Goal: Information Seeking & Learning: Learn about a topic

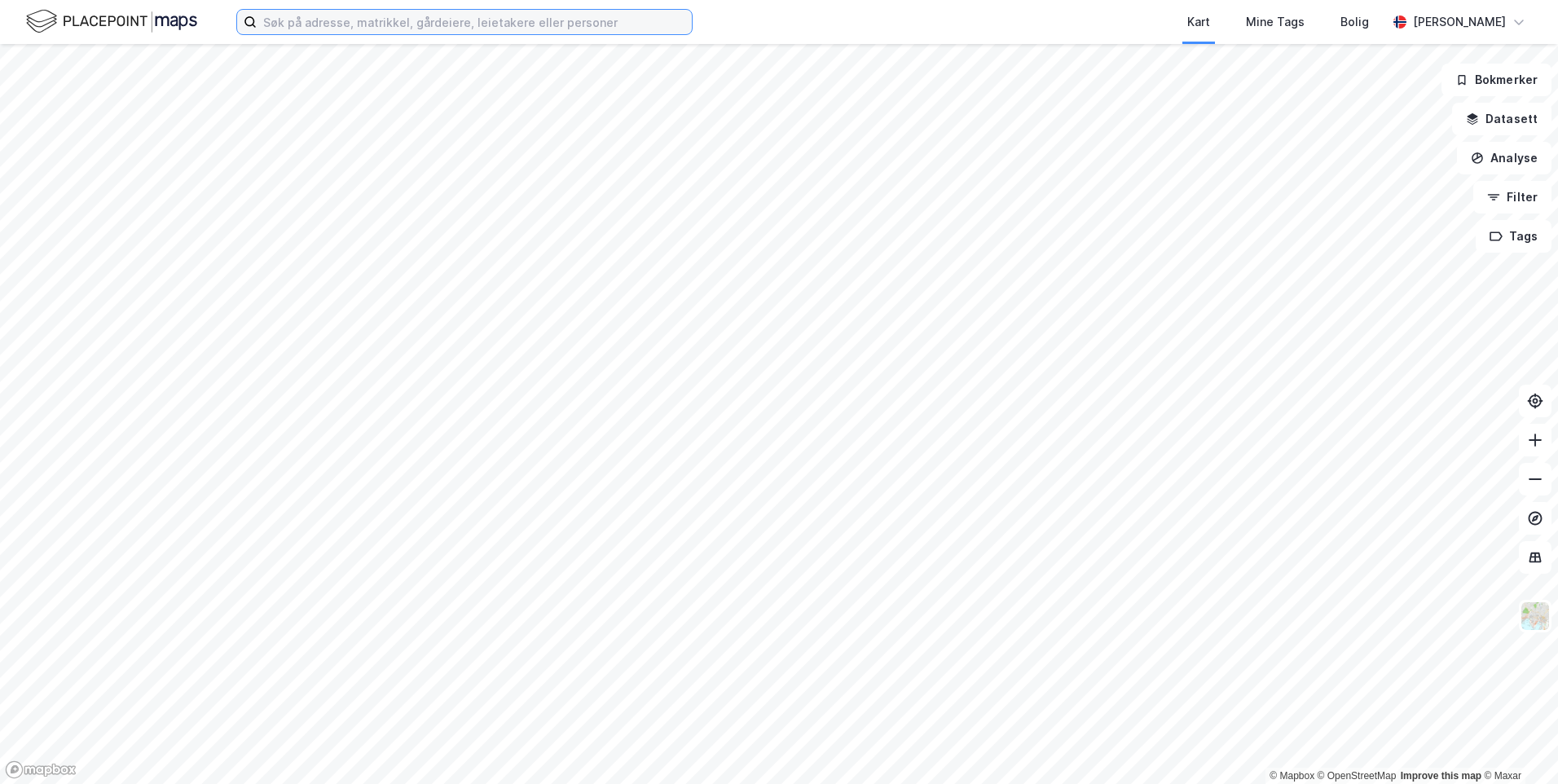
click at [408, 20] on input at bounding box center [473, 22] width 435 height 25
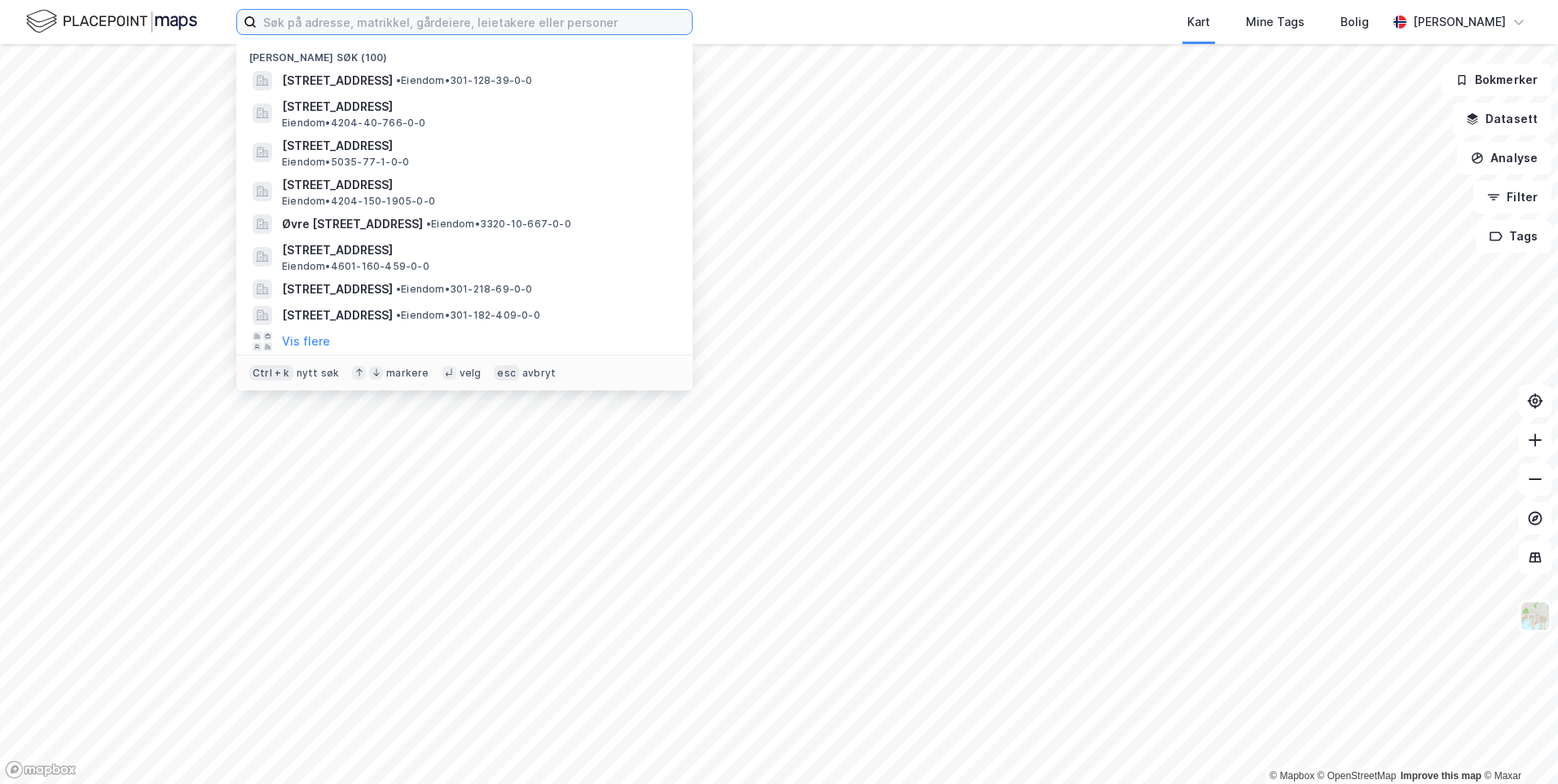
paste input "[PERSON_NAME] veg 9,"
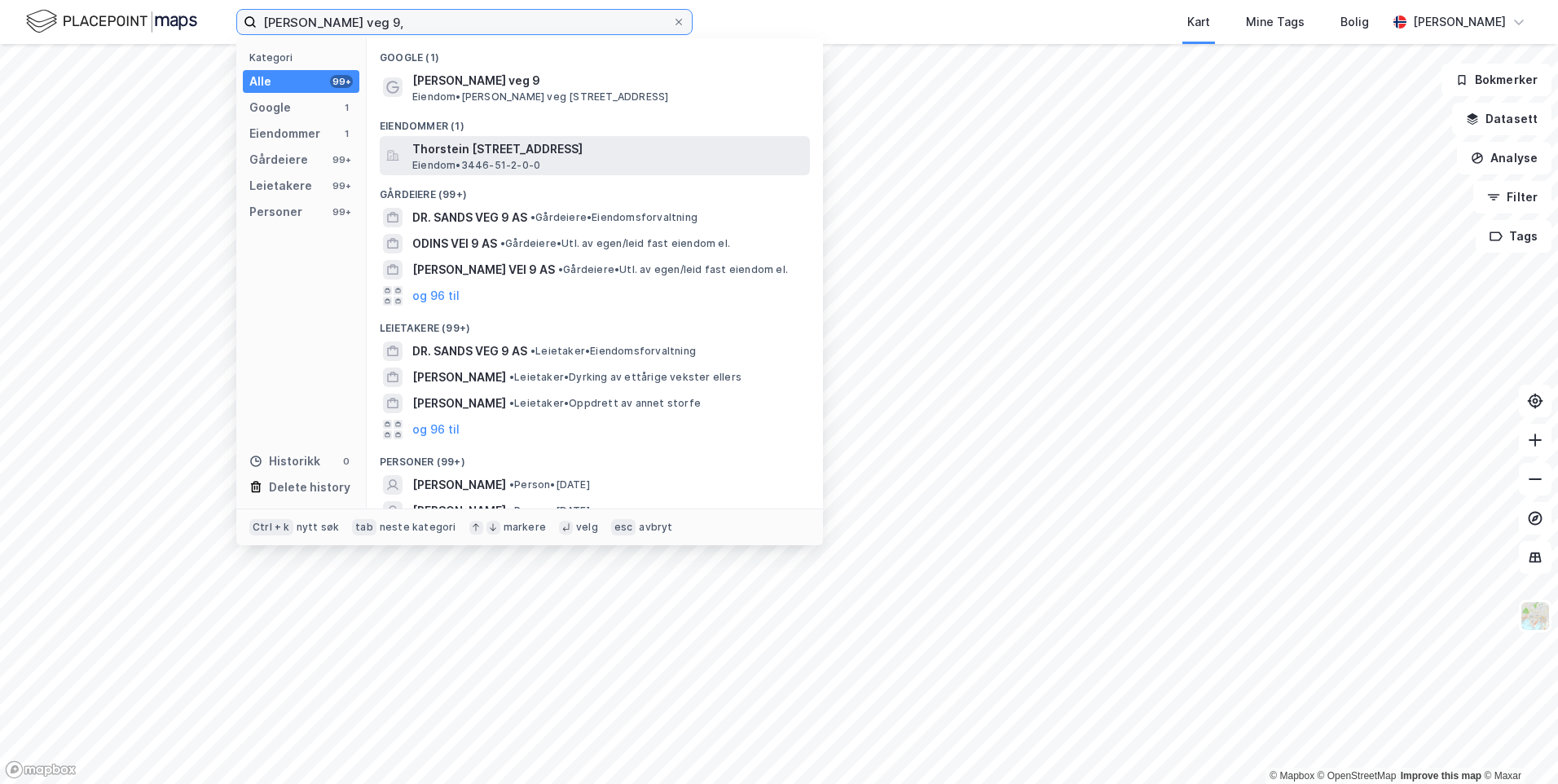
type input "[PERSON_NAME] veg 9,"
click at [579, 141] on span "Thorstein [STREET_ADDRESS]" at bounding box center [608, 149] width 392 height 19
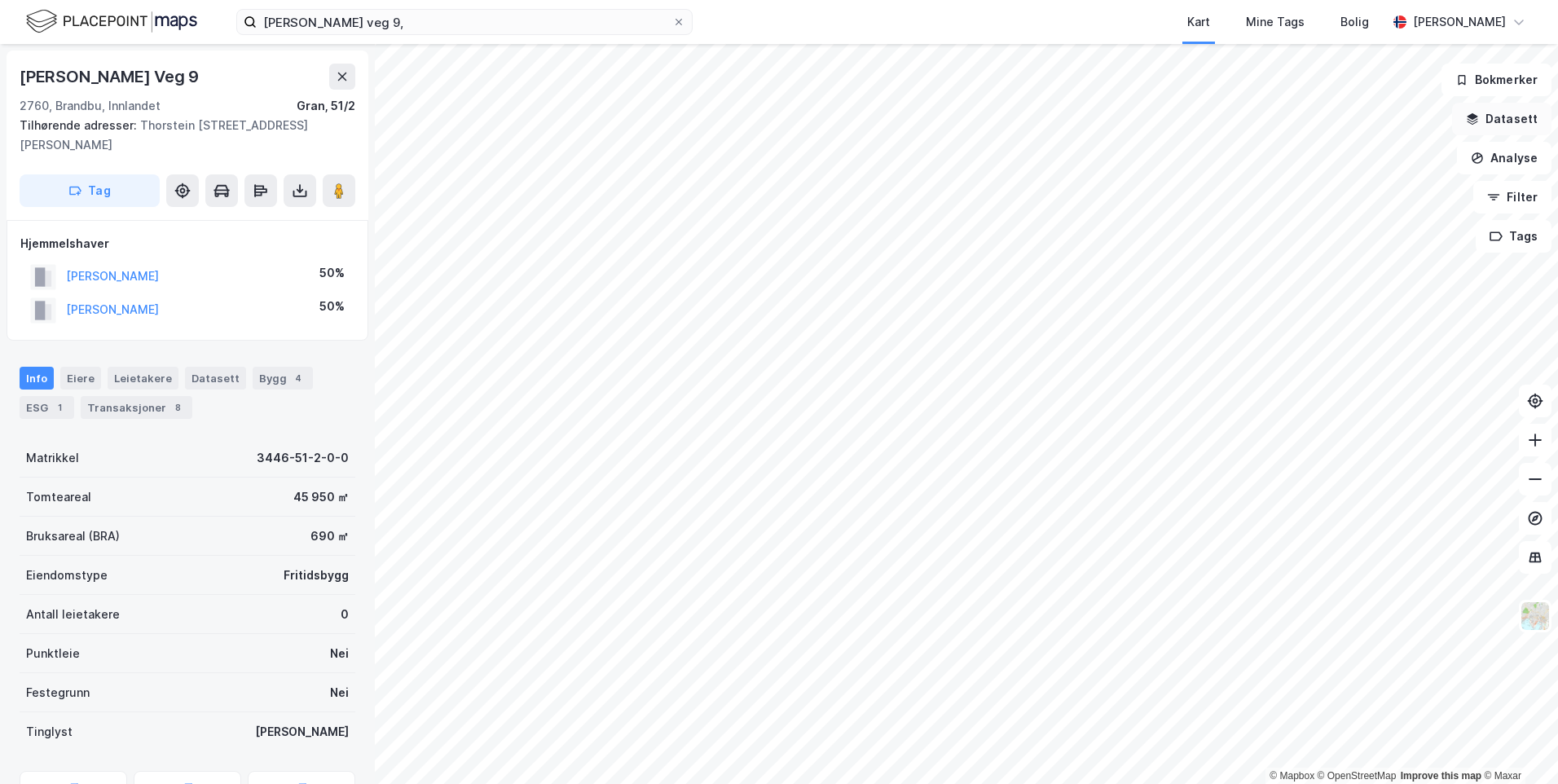
click at [1518, 111] on button "Datasett" at bounding box center [1502, 119] width 99 height 32
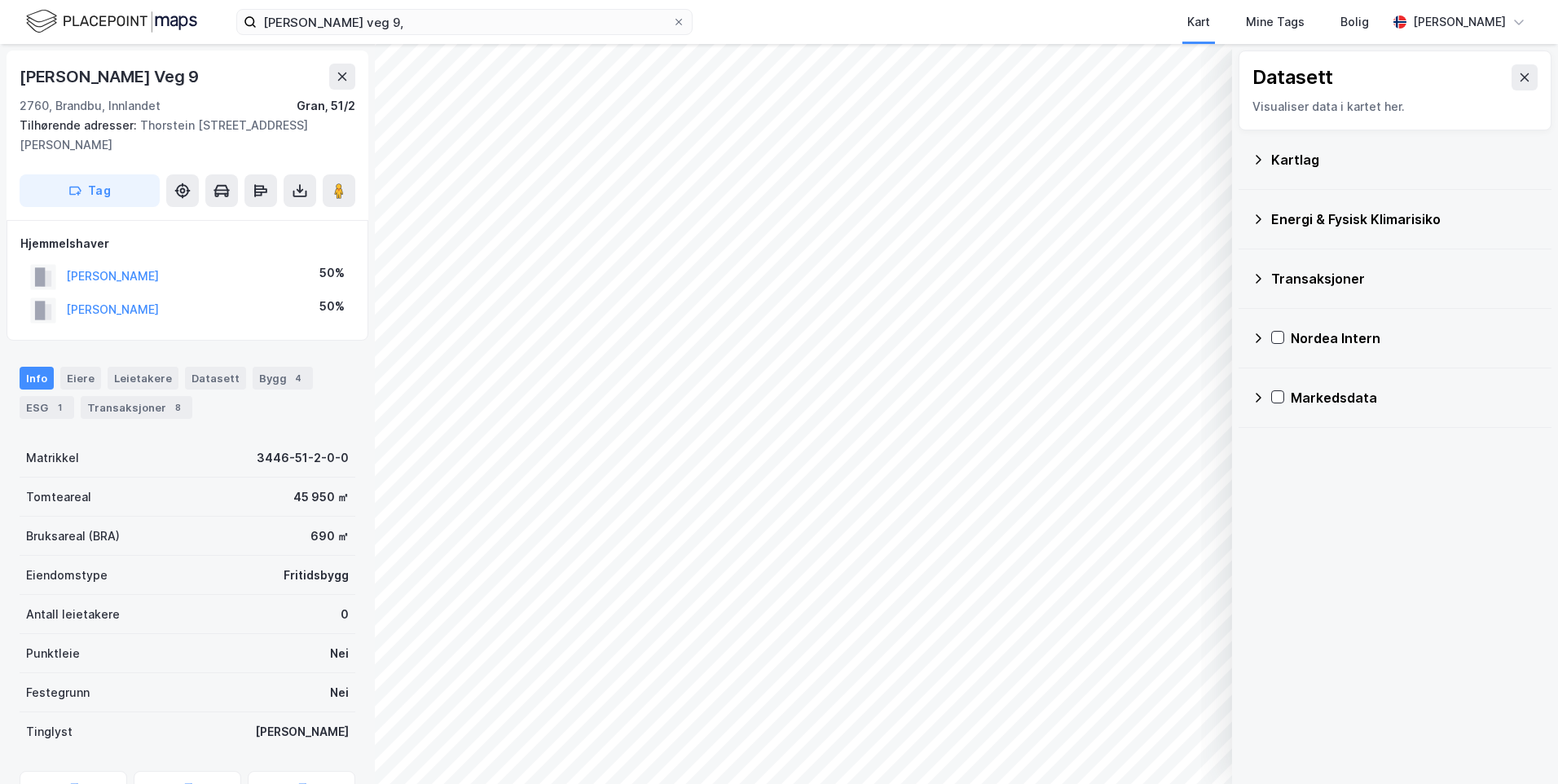
click at [1290, 156] on div "Kartlag" at bounding box center [1404, 159] width 267 height 19
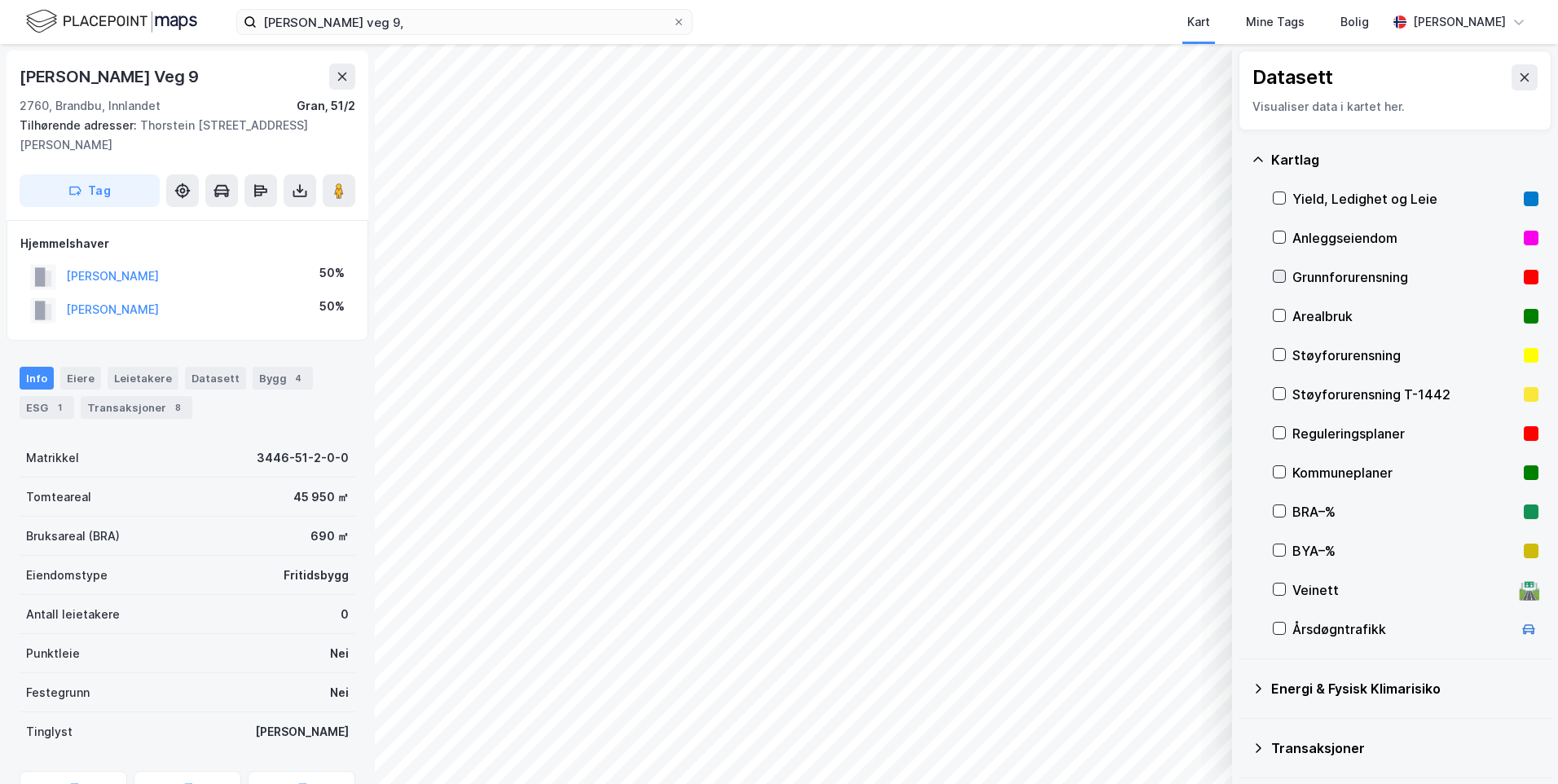
click at [1279, 273] on icon at bounding box center [1279, 276] width 11 height 11
click at [1261, 157] on icon at bounding box center [1258, 160] width 13 height 13
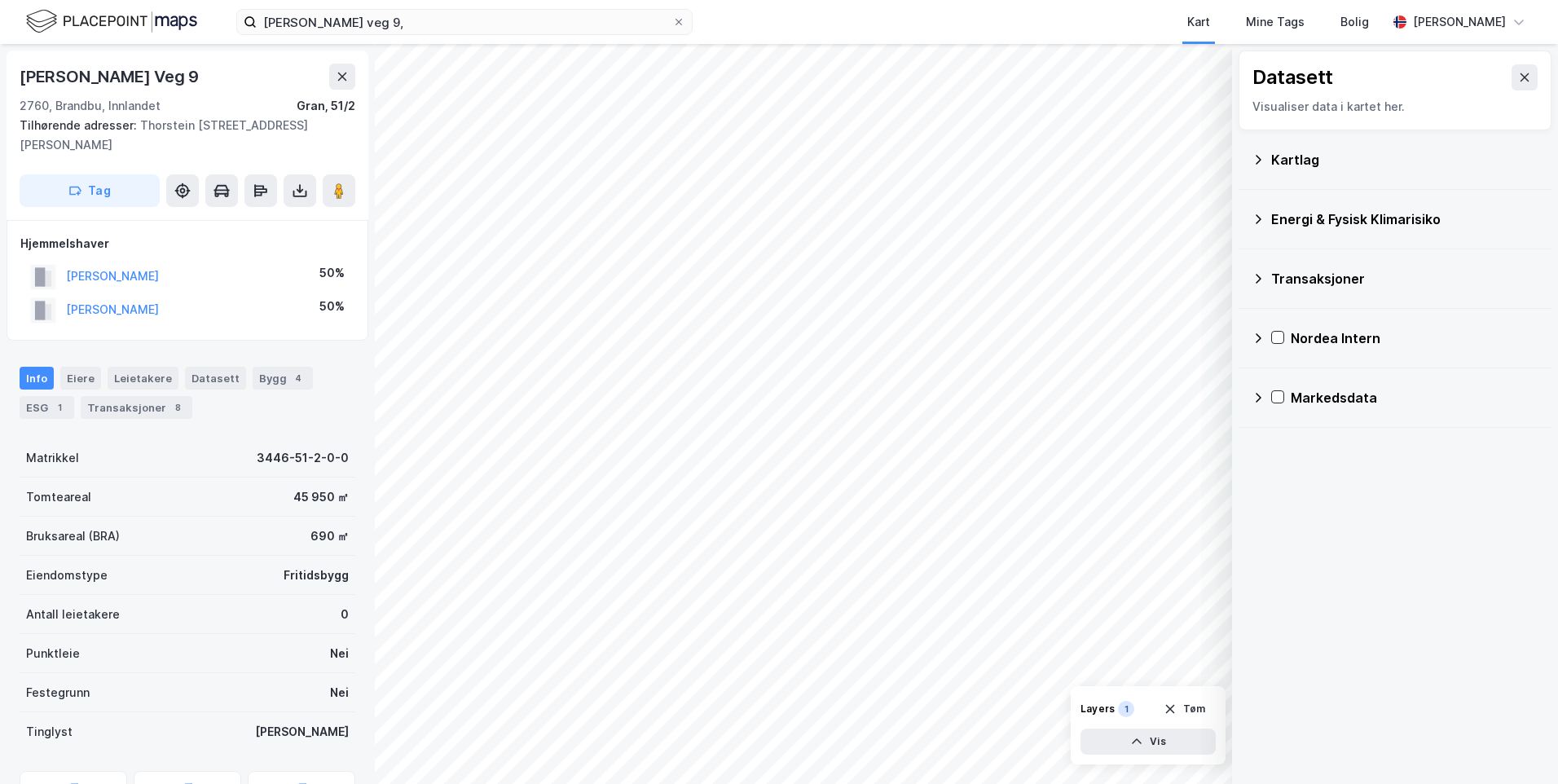
click at [1258, 217] on icon at bounding box center [1258, 219] width 6 height 10
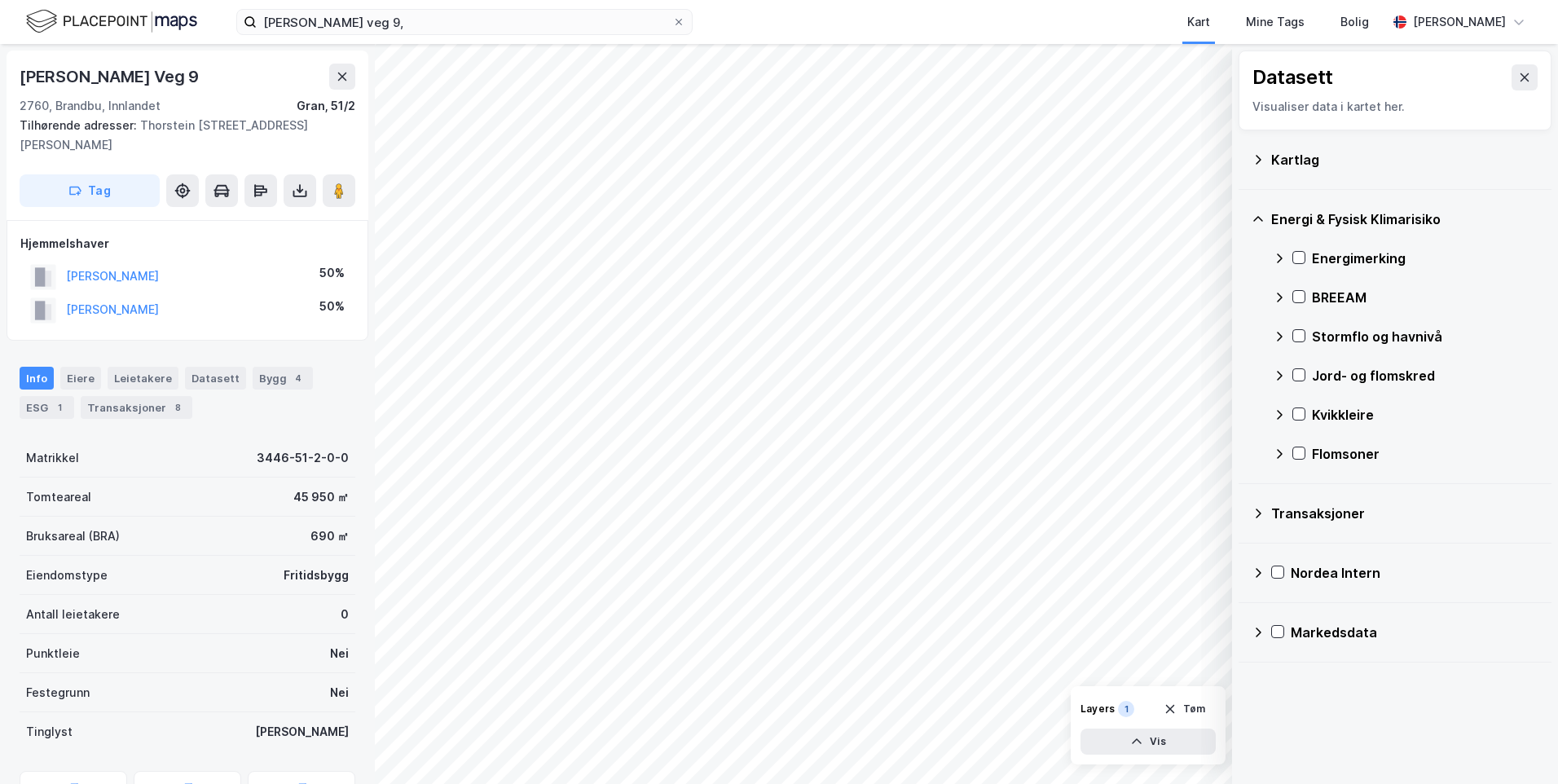
click at [1276, 256] on icon at bounding box center [1279, 258] width 13 height 13
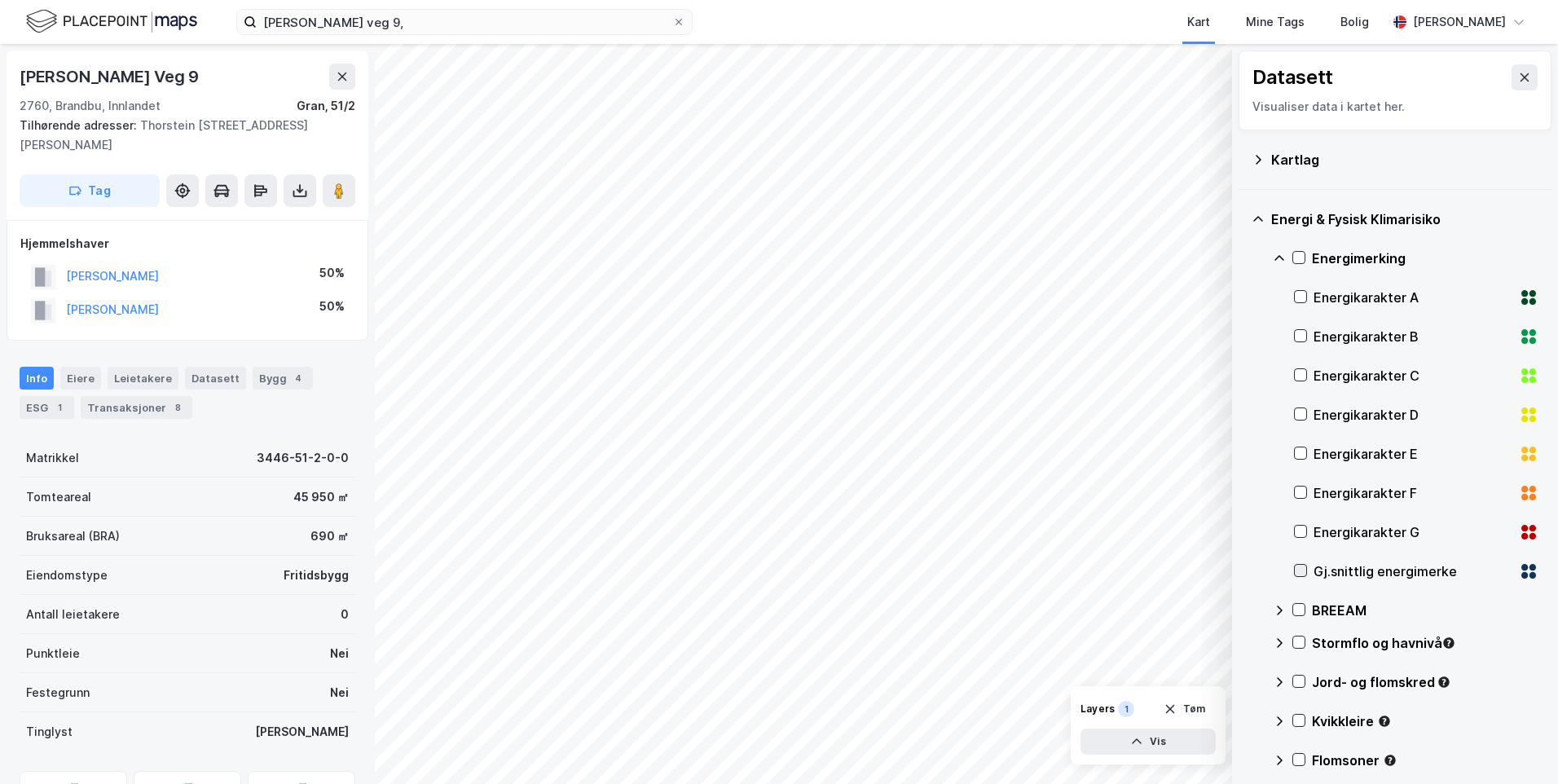
click at [1301, 572] on icon at bounding box center [1302, 571] width 9 height 6
click at [1275, 254] on icon at bounding box center [1279, 258] width 13 height 13
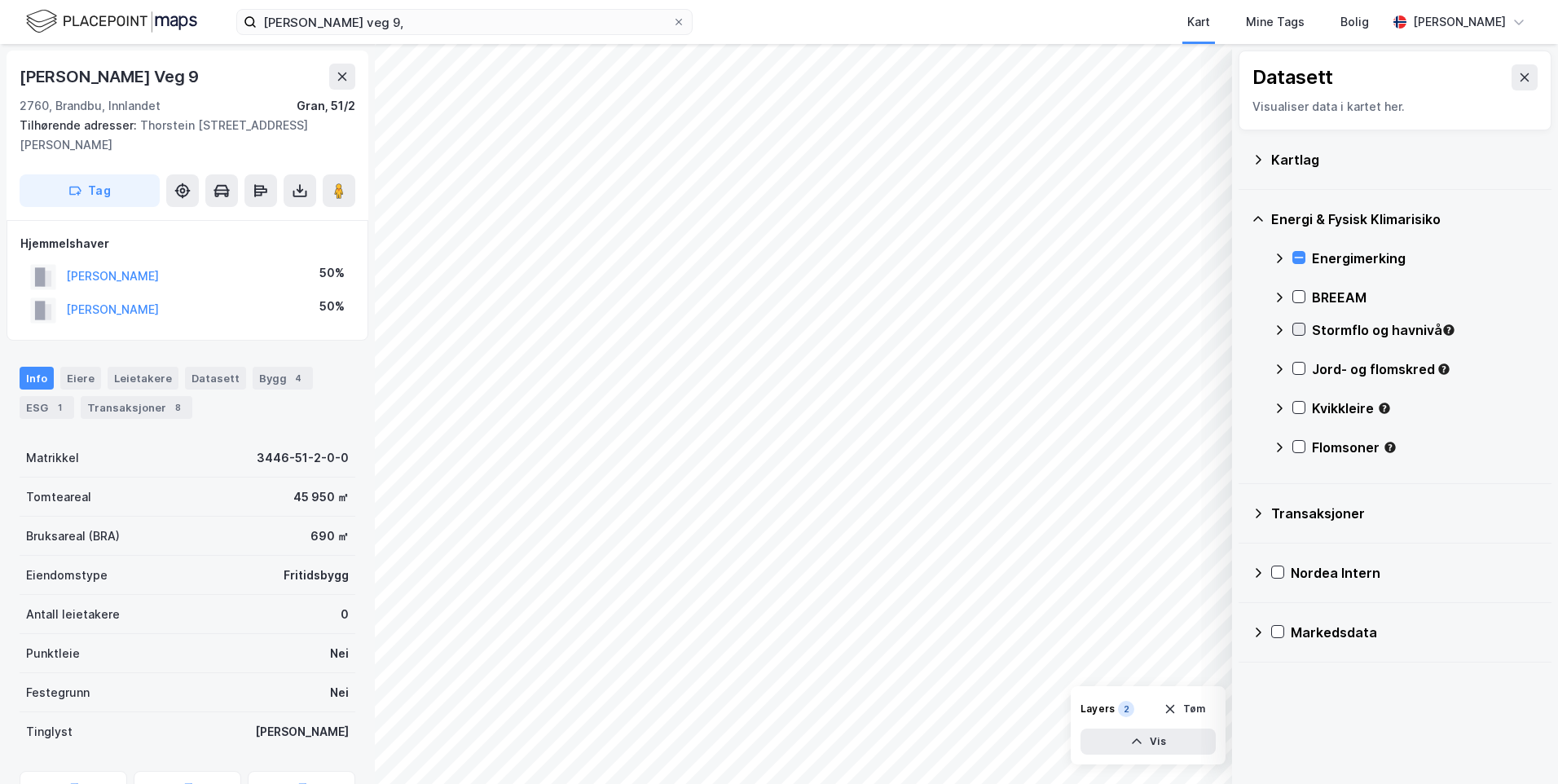
click at [1293, 325] on icon at bounding box center [1299, 329] width 11 height 11
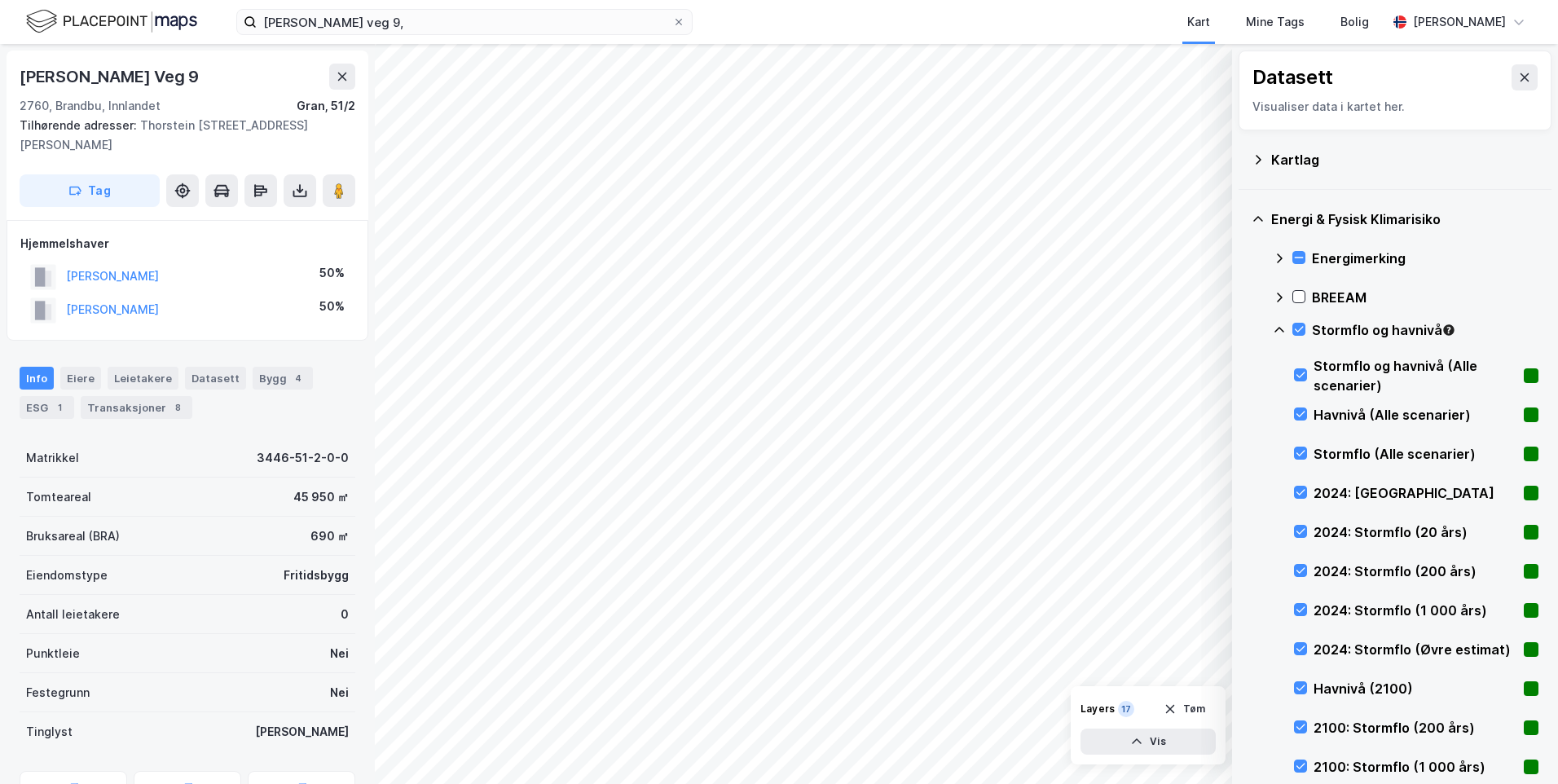
click at [1283, 328] on icon at bounding box center [1279, 330] width 13 height 13
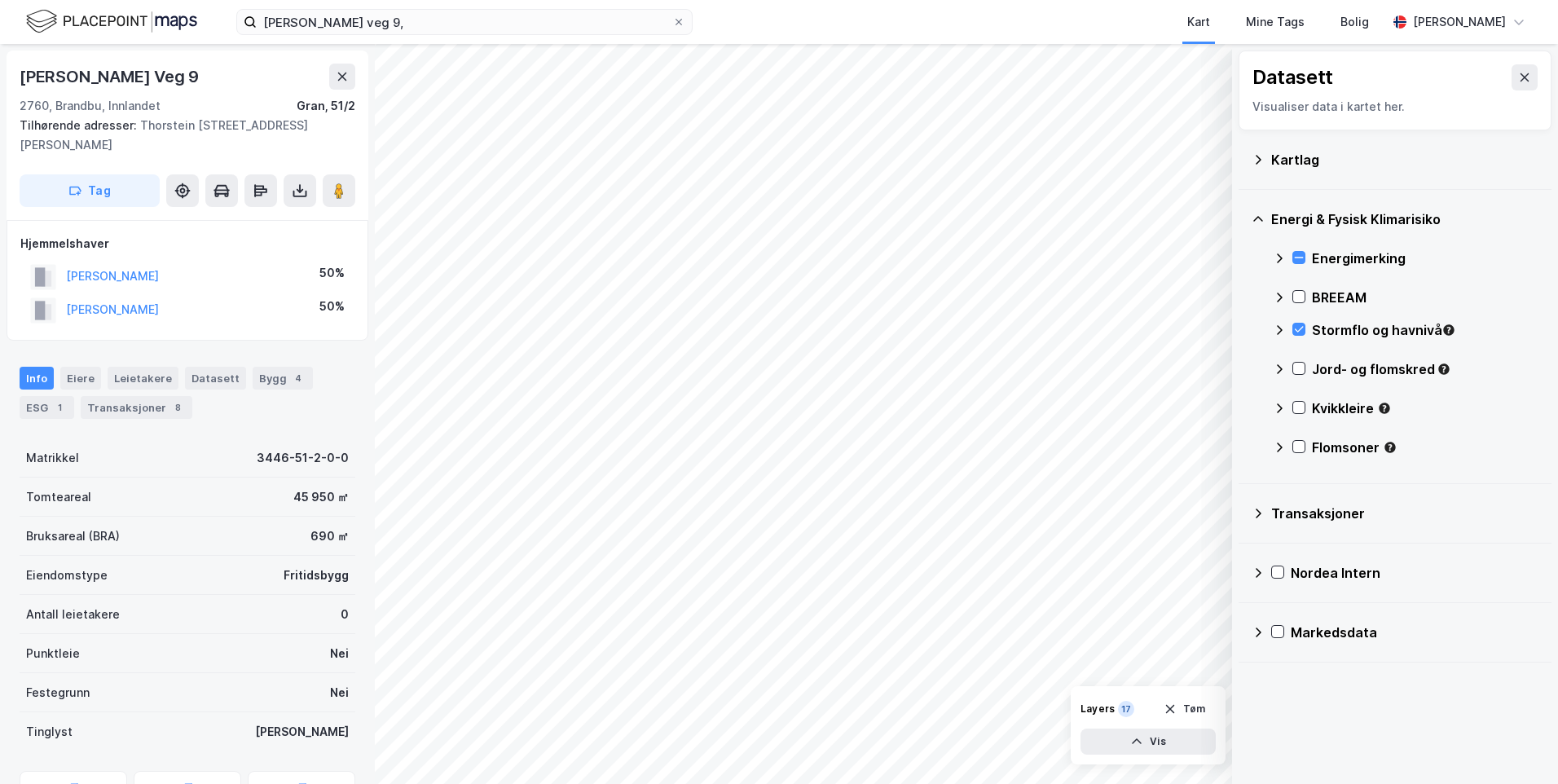
click at [1306, 369] on div "Jord- og flomskred" at bounding box center [1405, 375] width 266 height 40
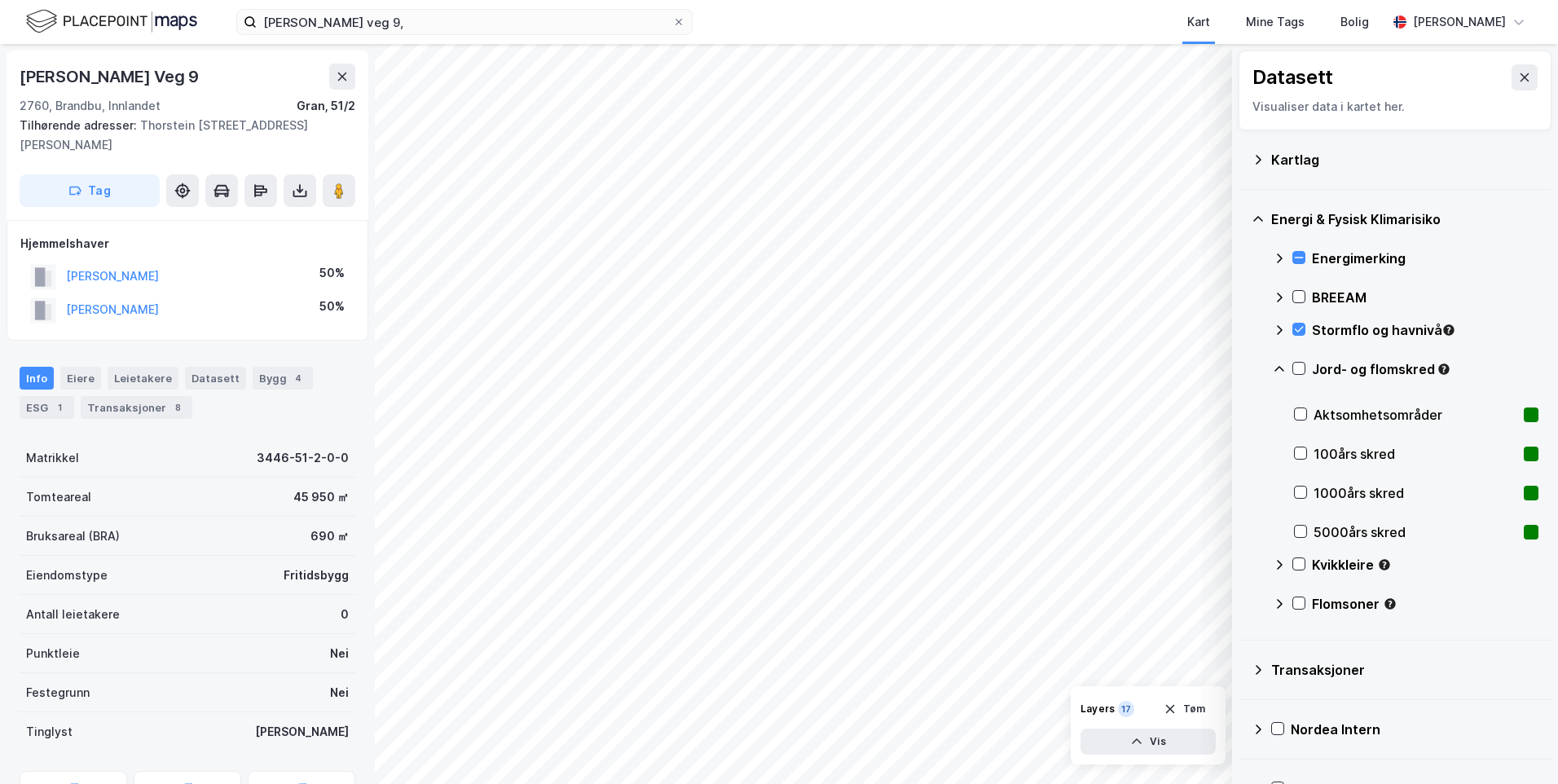
click at [1291, 366] on div "Jord- og flomskred" at bounding box center [1405, 375] width 266 height 40
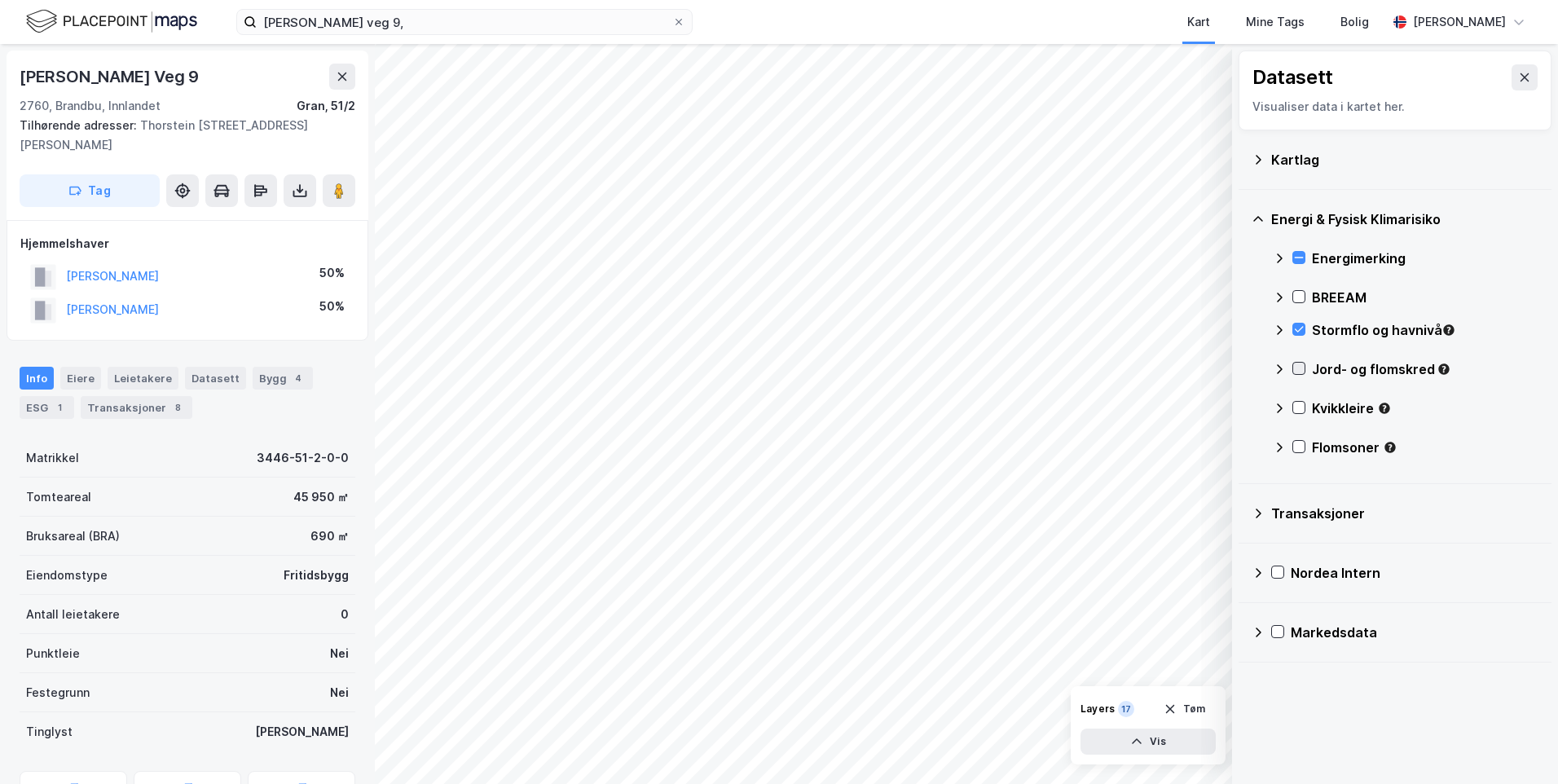
click at [1302, 366] on icon at bounding box center [1299, 369] width 11 height 11
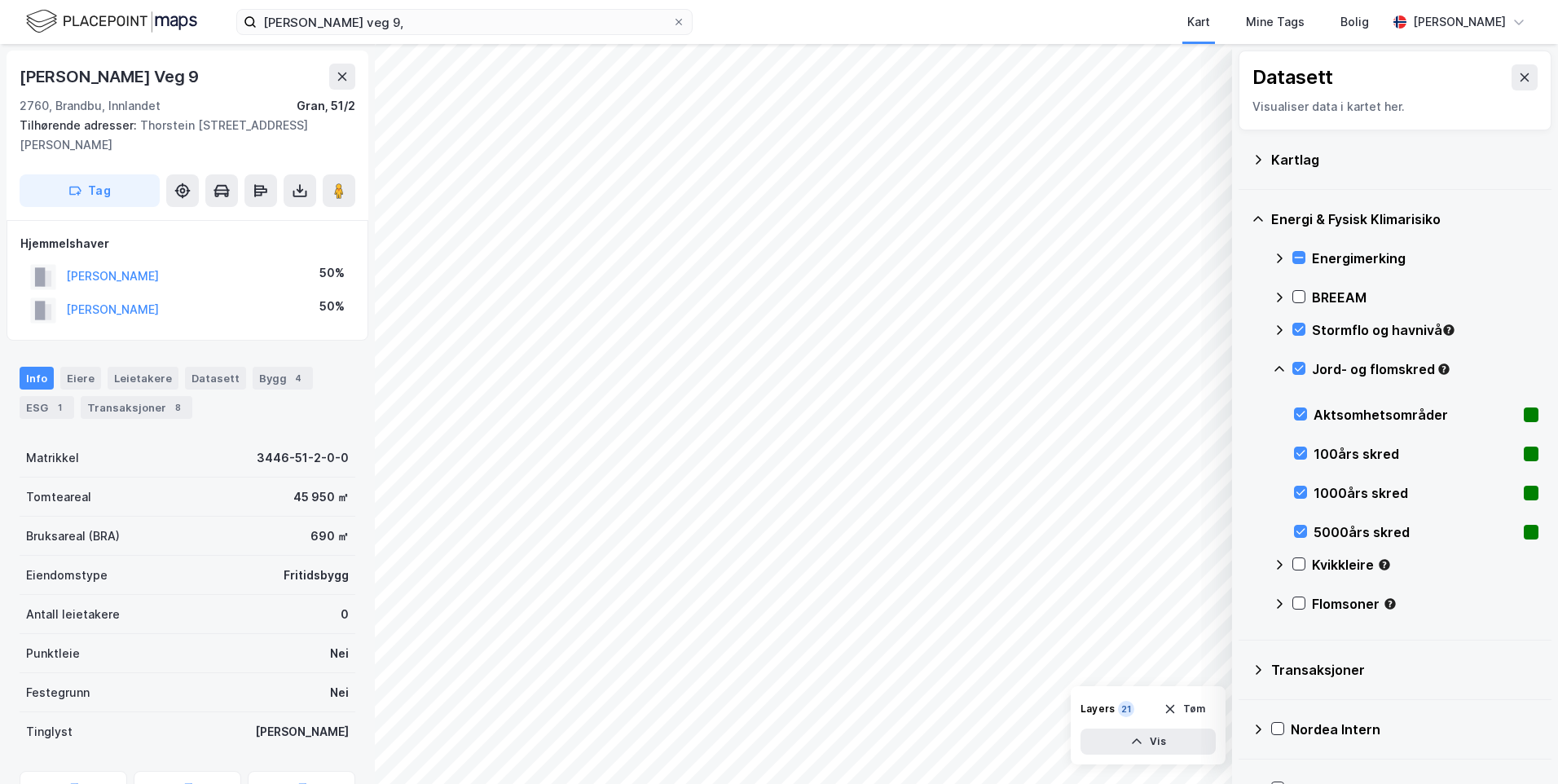
click at [1277, 365] on icon at bounding box center [1279, 369] width 13 height 13
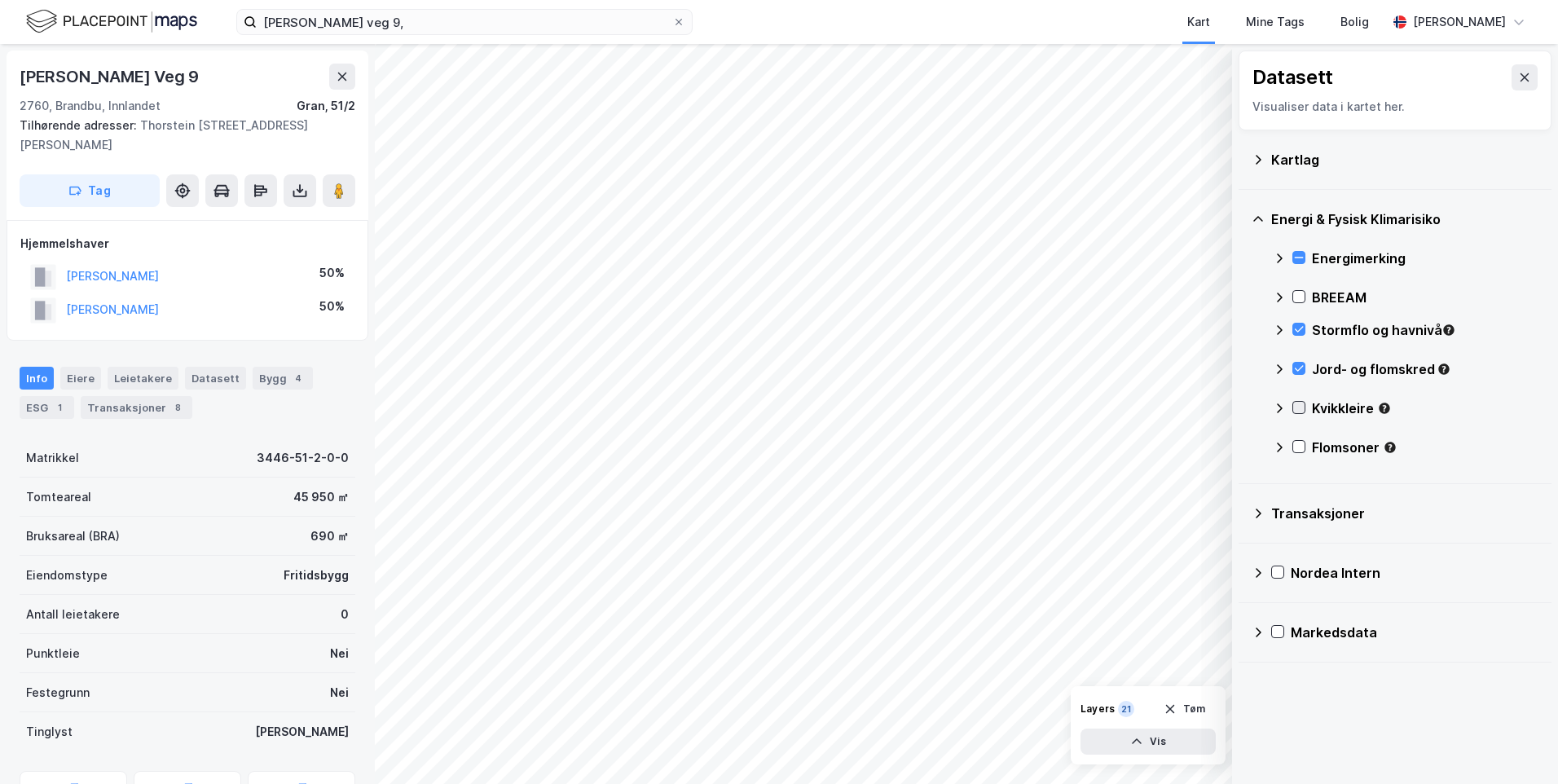
click at [1298, 401] on div at bounding box center [1299, 407] width 13 height 13
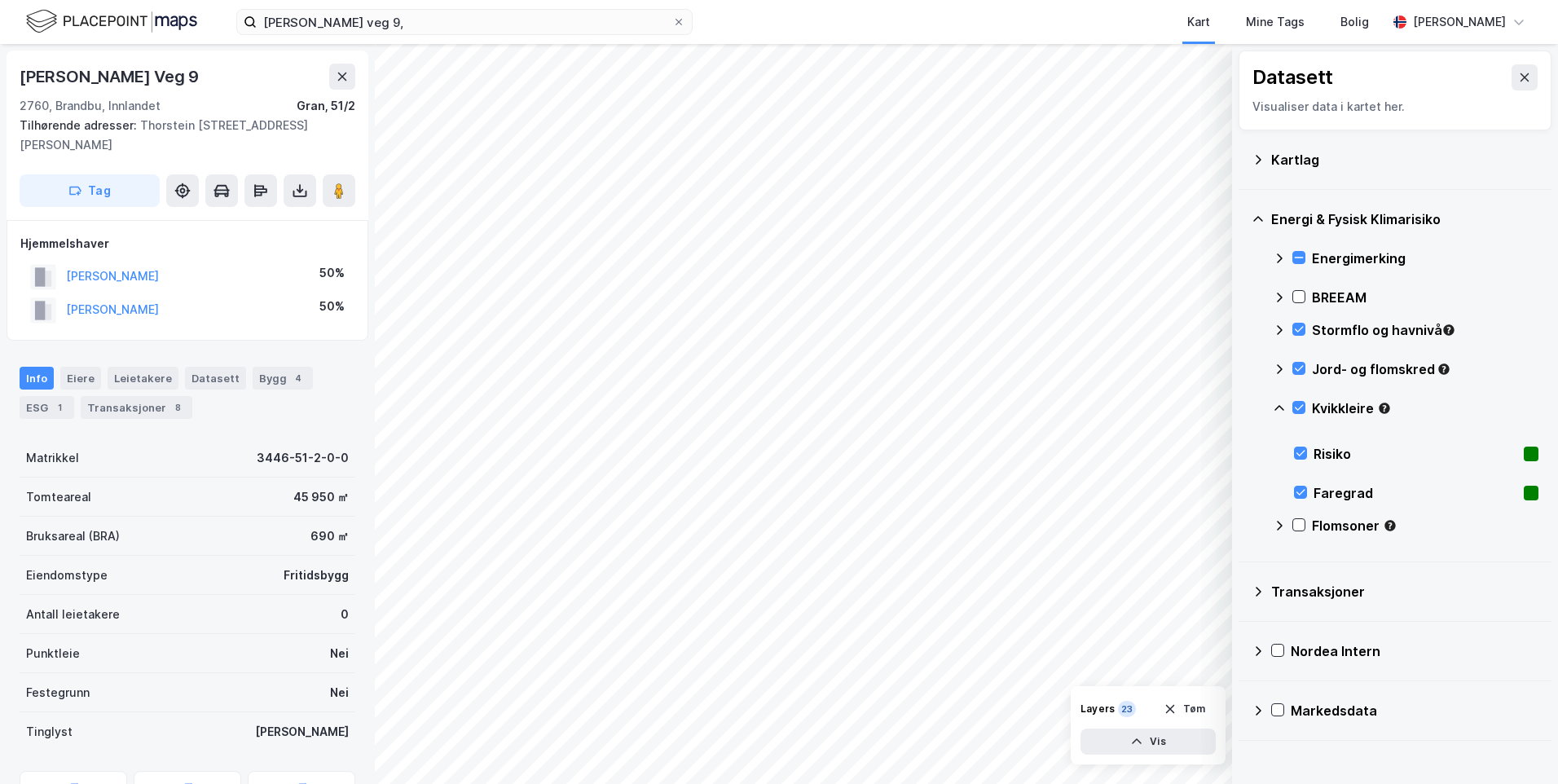
click at [1279, 410] on icon at bounding box center [1279, 408] width 13 height 13
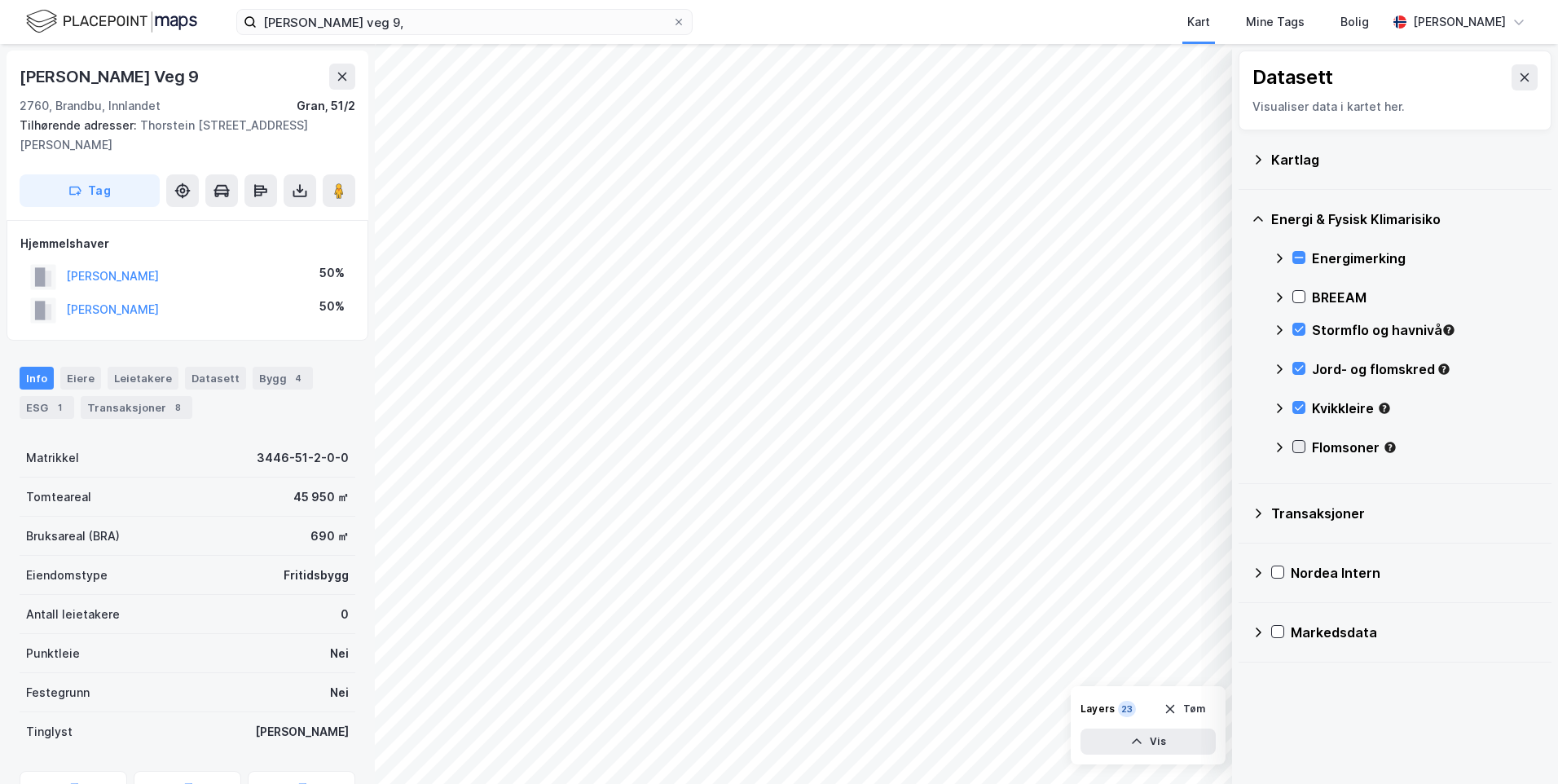
click at [1298, 447] on icon at bounding box center [1299, 447] width 11 height 11
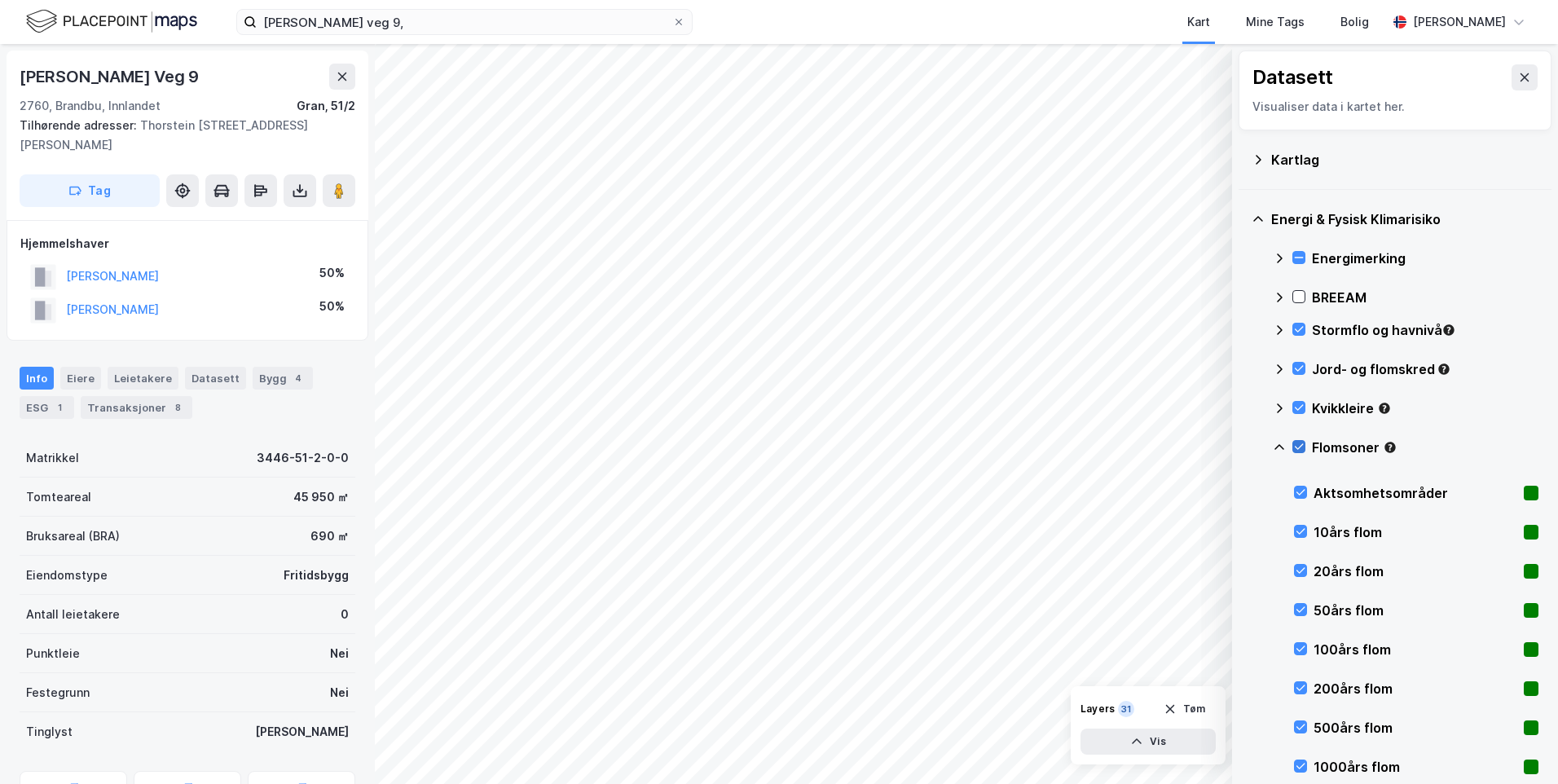
click at [1299, 449] on icon at bounding box center [1300, 447] width 9 height 6
click at [1302, 766] on icon at bounding box center [1301, 766] width 11 height 11
click at [1293, 489] on div "Energimerking BREEAM Stormflo og havnivå Jord- og flomskred Kvikkleire Flomsone…" at bounding box center [1405, 513] width 266 height 548
click at [1300, 489] on icon at bounding box center [1301, 492] width 11 height 11
